Goal: Task Accomplishment & Management: Complete application form

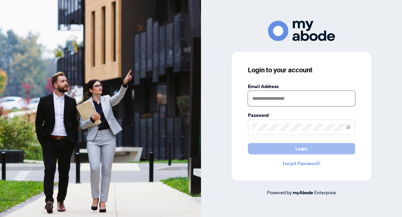
type input "**********"
click at [270, 147] on button "Login" at bounding box center [301, 148] width 107 height 11
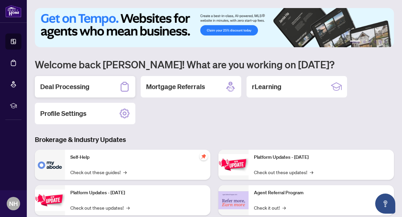
click at [80, 85] on h2 "Deal Processing" at bounding box center [64, 86] width 49 height 9
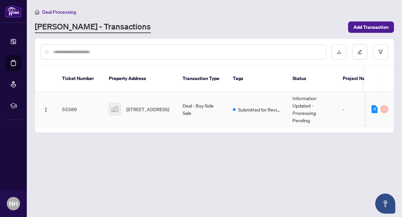
click at [70, 100] on td "55589" at bounding box center [80, 109] width 47 height 35
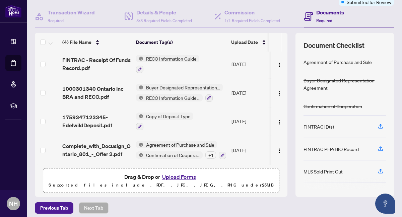
scroll to position [63, 0]
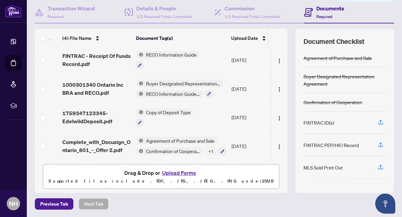
click at [176, 171] on button "Upload Forms" at bounding box center [179, 173] width 38 height 9
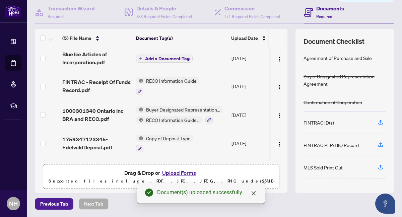
click at [153, 56] on span "Add a Document Tag" at bounding box center [167, 58] width 45 height 5
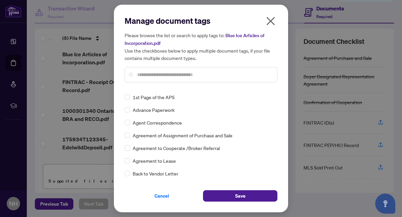
scroll to position [0, 0]
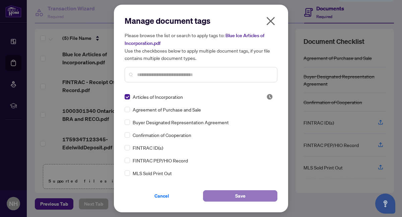
click at [235, 195] on span "Save" at bounding box center [240, 196] width 10 height 11
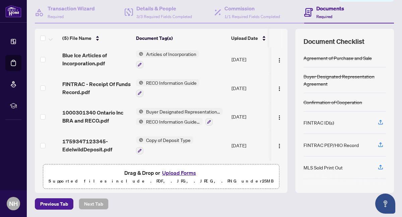
click at [179, 173] on button "Upload Forms" at bounding box center [179, 173] width 38 height 9
click at [181, 176] on button "Upload Forms" at bounding box center [179, 173] width 38 height 9
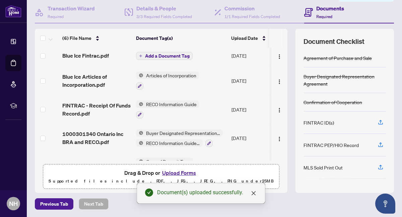
click at [151, 54] on span "Add a Document Tag" at bounding box center [167, 56] width 45 height 5
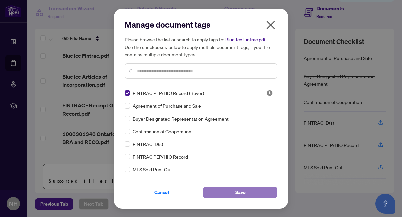
click at [235, 191] on button "Save" at bounding box center [240, 192] width 74 height 11
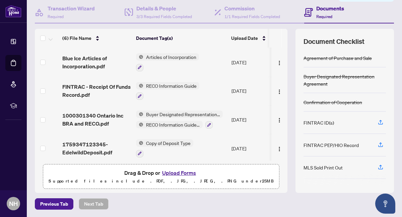
scroll to position [30, 0]
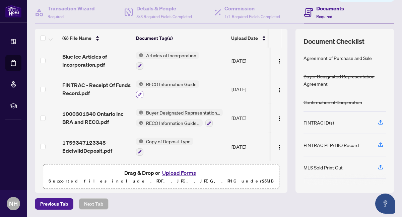
click at [139, 92] on icon "button" at bounding box center [140, 94] width 4 height 4
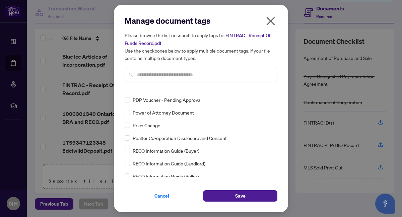
scroll to position [0, 0]
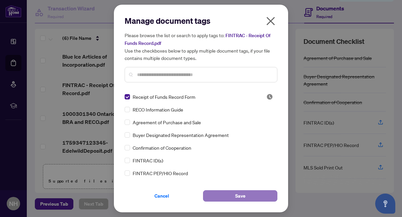
click at [220, 196] on button "Save" at bounding box center [240, 195] width 74 height 11
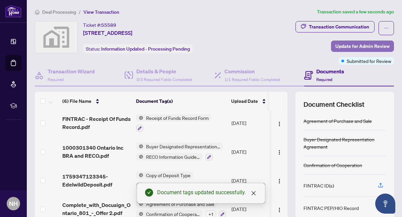
click at [353, 45] on span "Update for Admin Review" at bounding box center [362, 46] width 54 height 11
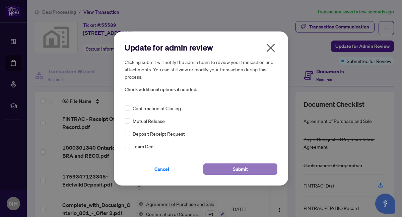
click at [235, 170] on span "Submit" at bounding box center [240, 169] width 15 height 11
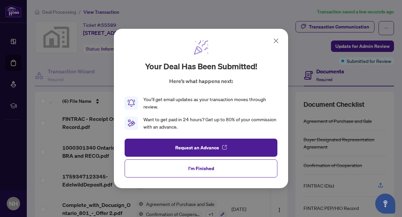
click at [275, 40] on icon at bounding box center [276, 41] width 8 height 8
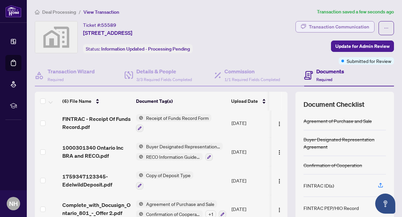
click at [318, 24] on div "Transaction Communication" at bounding box center [339, 26] width 60 height 11
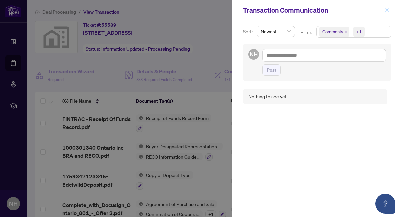
click at [387, 10] on icon "close" at bounding box center [387, 10] width 5 height 5
